Goal: Transaction & Acquisition: Download file/media

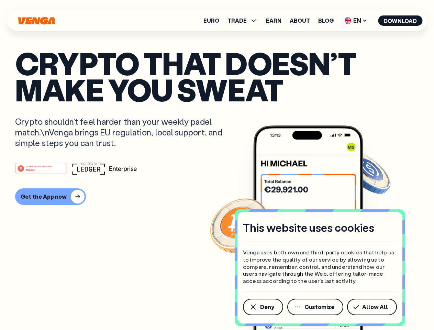
click at [217, 165] on div "#1 PRODUCT OF THE MONTH Web3" at bounding box center [217, 168] width 404 height 12
click at [263, 307] on span "Deny" at bounding box center [267, 306] width 14 height 5
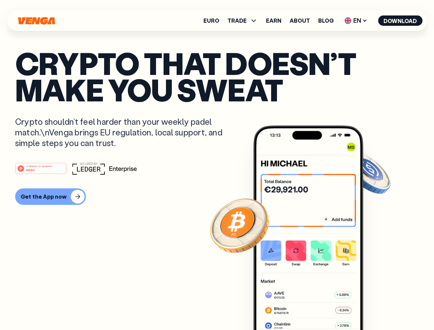
click at [316, 307] on img at bounding box center [308, 240] width 110 height 230
click at [373, 307] on article "Crypto that doesn’t make you sweat Crypto shouldn’t feel harder than your weekl…" at bounding box center [217, 179] width 404 height 258
click at [245, 21] on span "TRADE" at bounding box center [237, 20] width 19 height 5
click at [356, 21] on span "EN" at bounding box center [356, 20] width 28 height 11
click at [400, 21] on button "Download" at bounding box center [400, 20] width 44 height 10
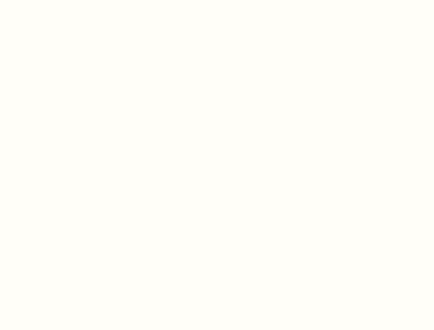
click at [217, 0] on html "This website uses cookies Venga uses both own and third-party cookies that help…" at bounding box center [217, 0] width 434 height 0
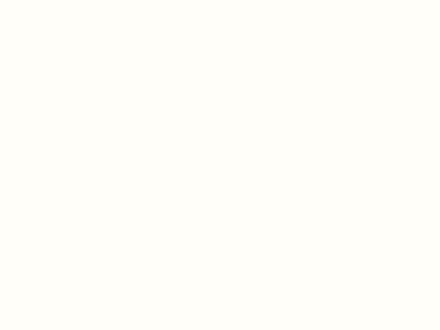
click at [49, 0] on html "This website uses cookies Venga uses both own and third-party cookies that help…" at bounding box center [220, 0] width 440 height 0
click at [42, 0] on html "This website uses cookies Venga uses both own and third-party cookies that help…" at bounding box center [220, 0] width 440 height 0
